Goal: Navigation & Orientation: Find specific page/section

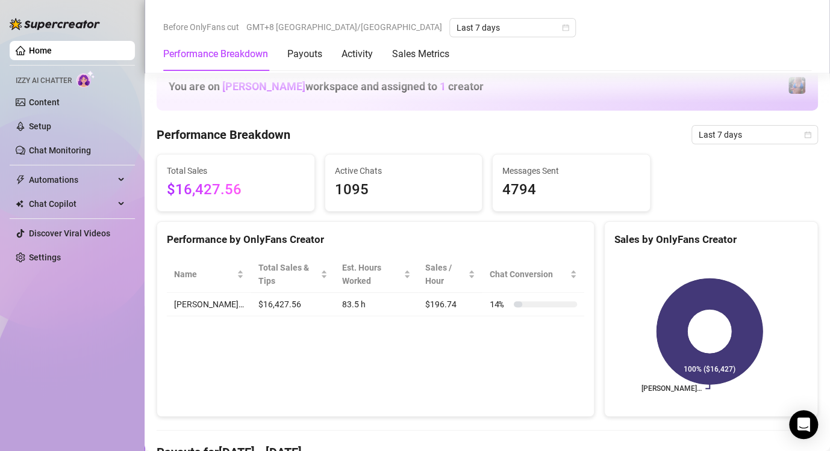
scroll to position [602, 0]
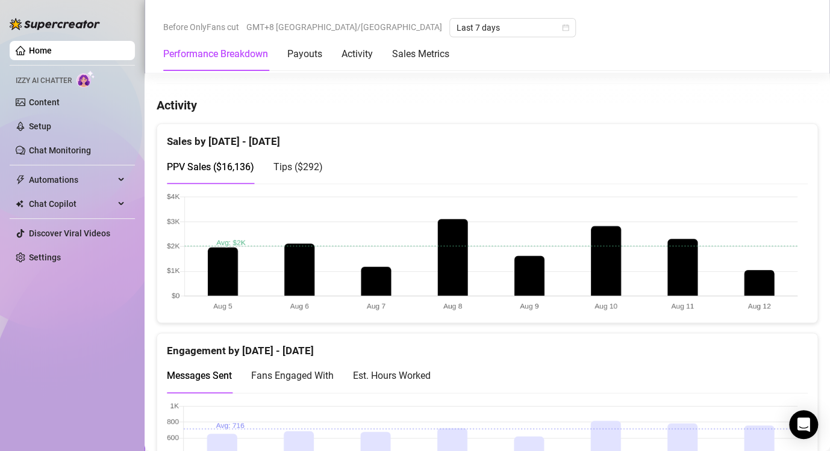
scroll to position [602, 0]
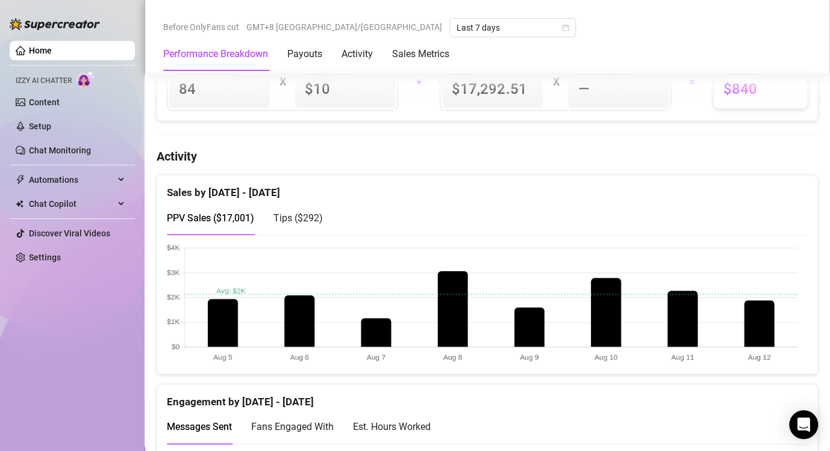
scroll to position [602, 0]
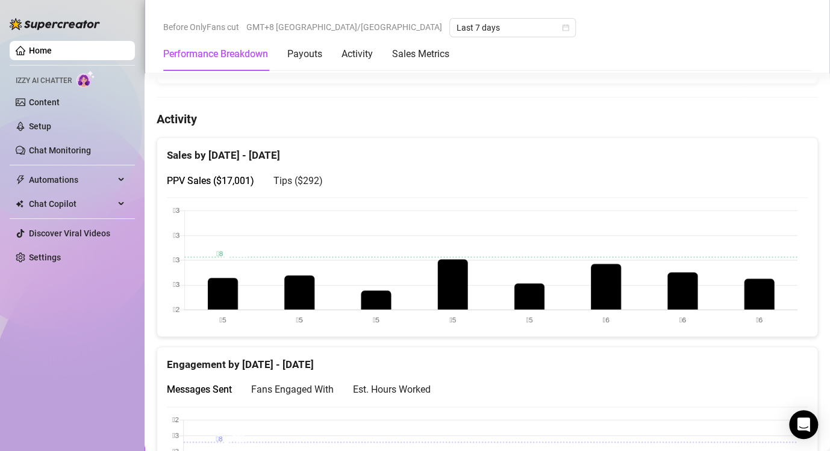
scroll to position [524, 0]
